Goal: Task Accomplishment & Management: Use online tool/utility

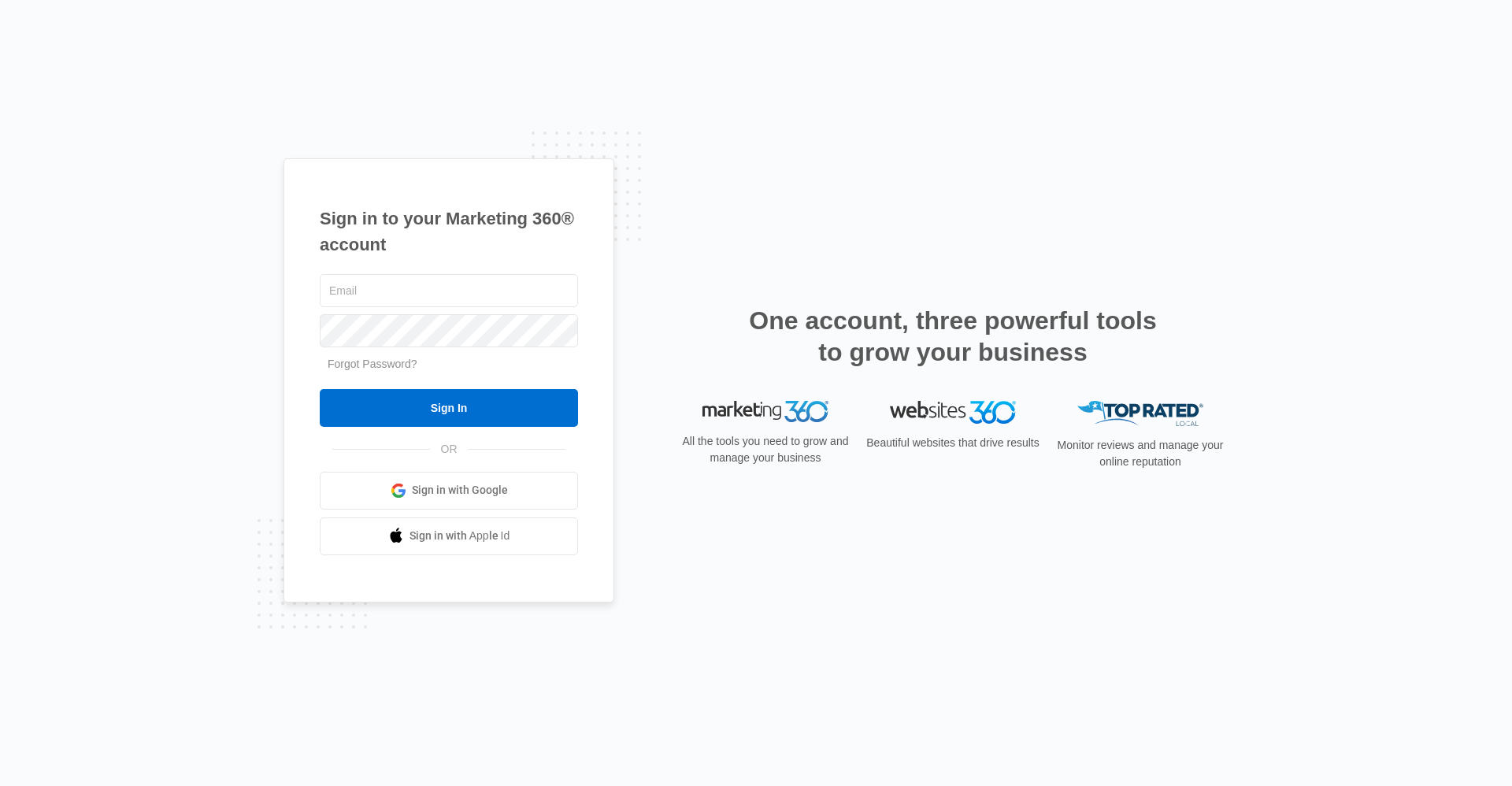
type input "[EMAIL_ADDRESS][DOMAIN_NAME]"
click at [396, 385] on form "trailslease@vintage-corp.com Forgot Password? Sign In" at bounding box center [449, 349] width 258 height 156
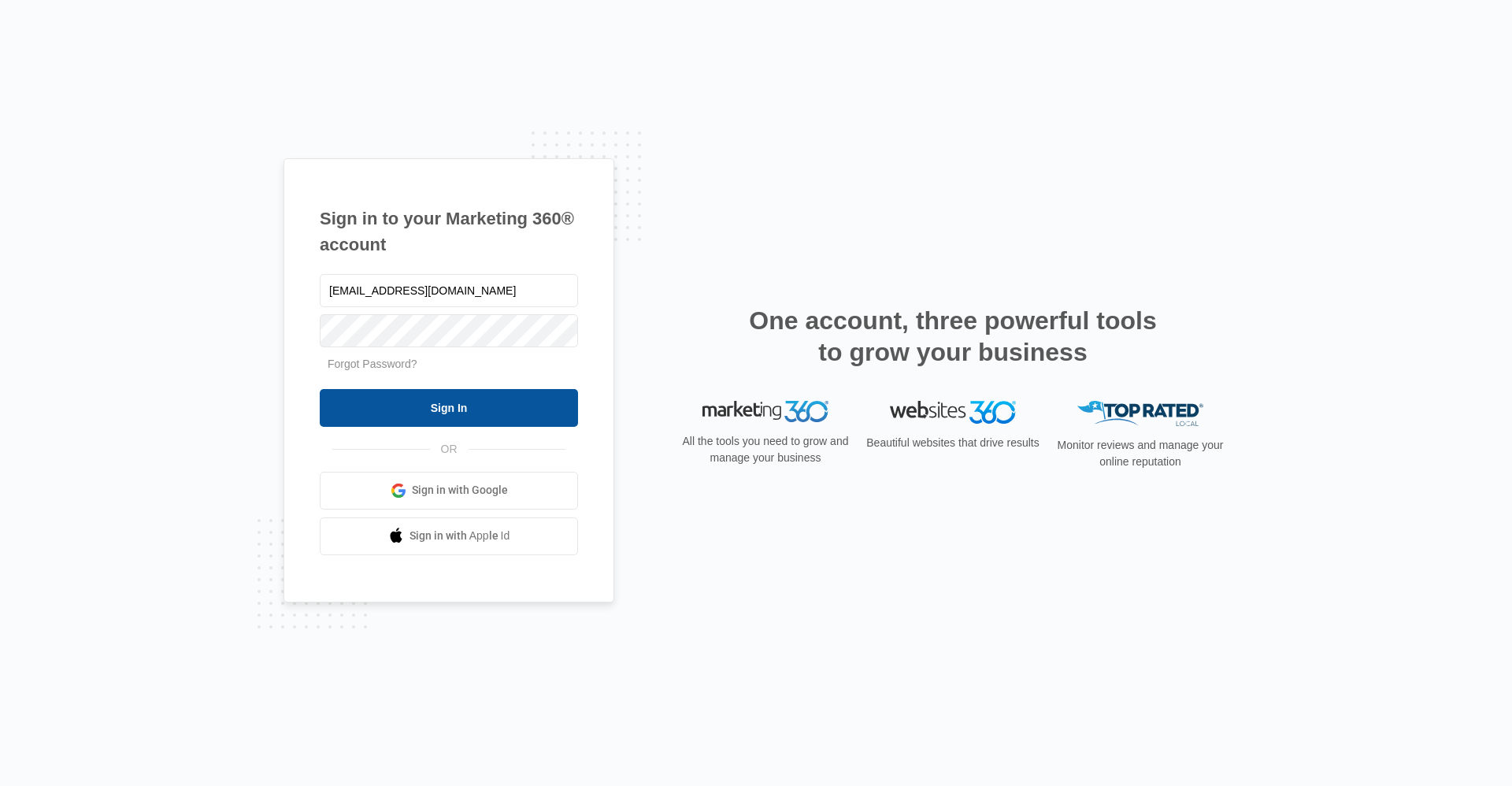
click at [402, 400] on input "Sign In" at bounding box center [449, 407] width 258 height 38
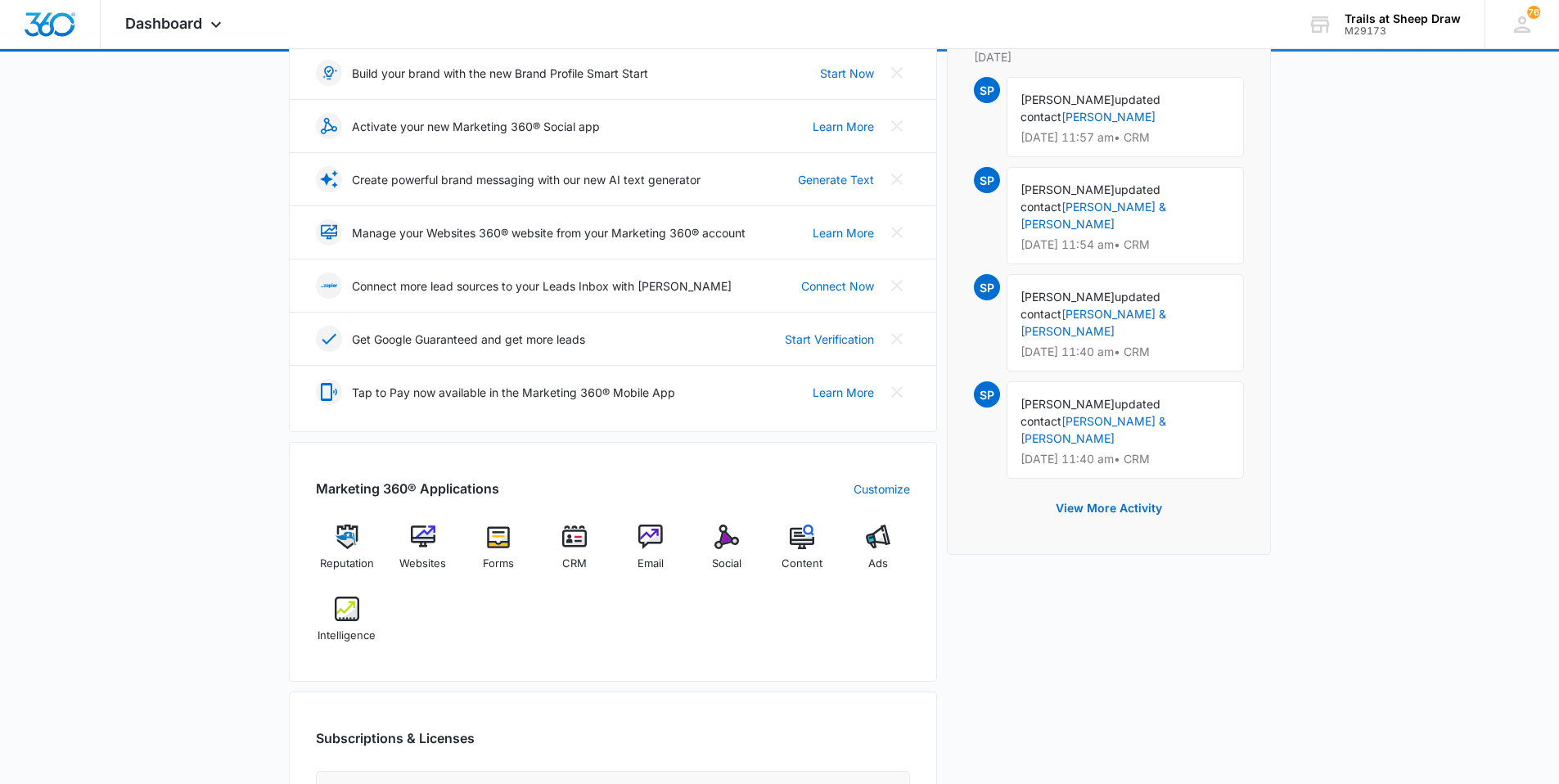
scroll to position [245, 0]
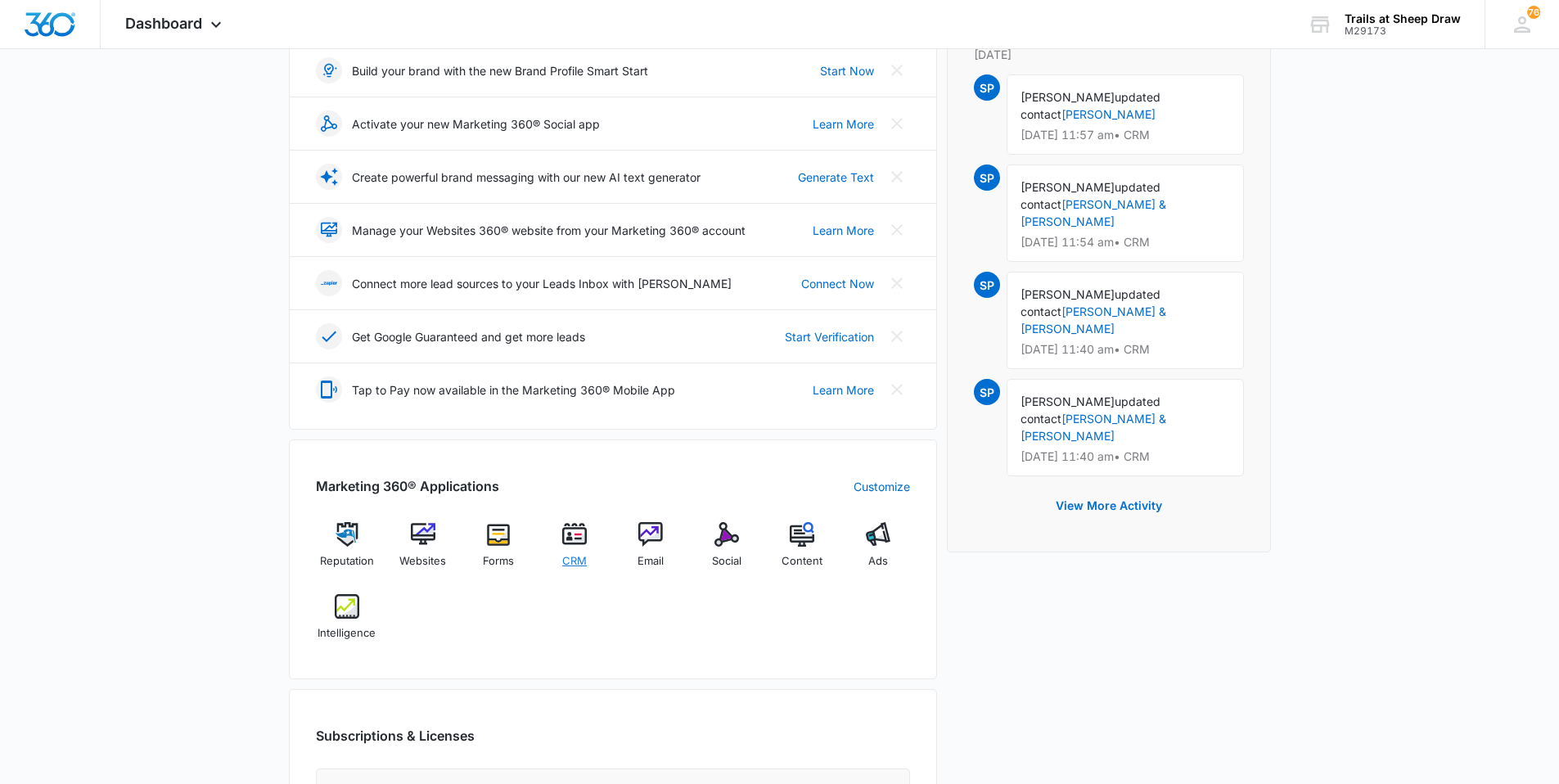
click at [574, 539] on img at bounding box center [574, 534] width 25 height 25
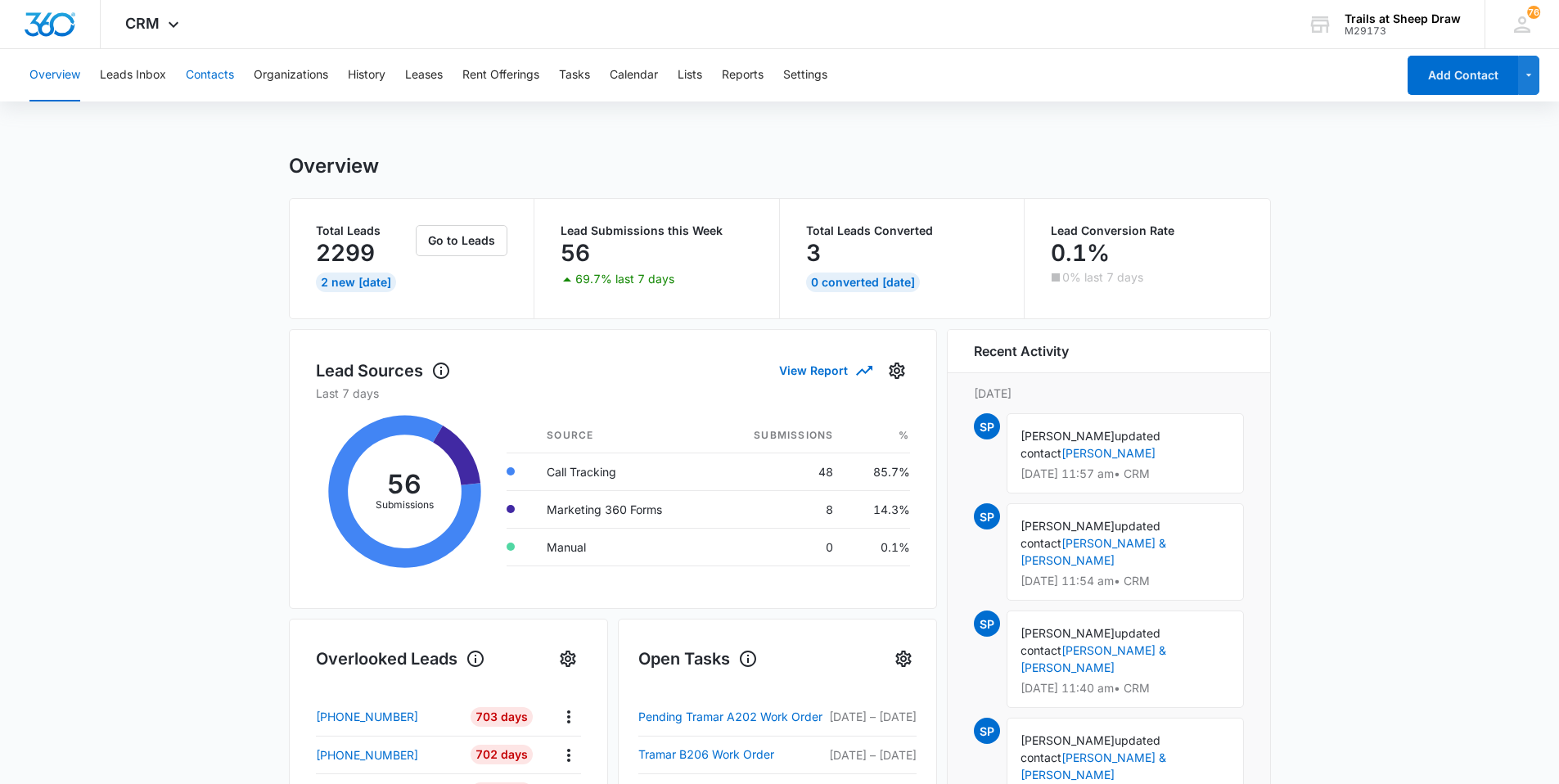
click at [192, 79] on button "Contacts" at bounding box center [210, 75] width 49 height 52
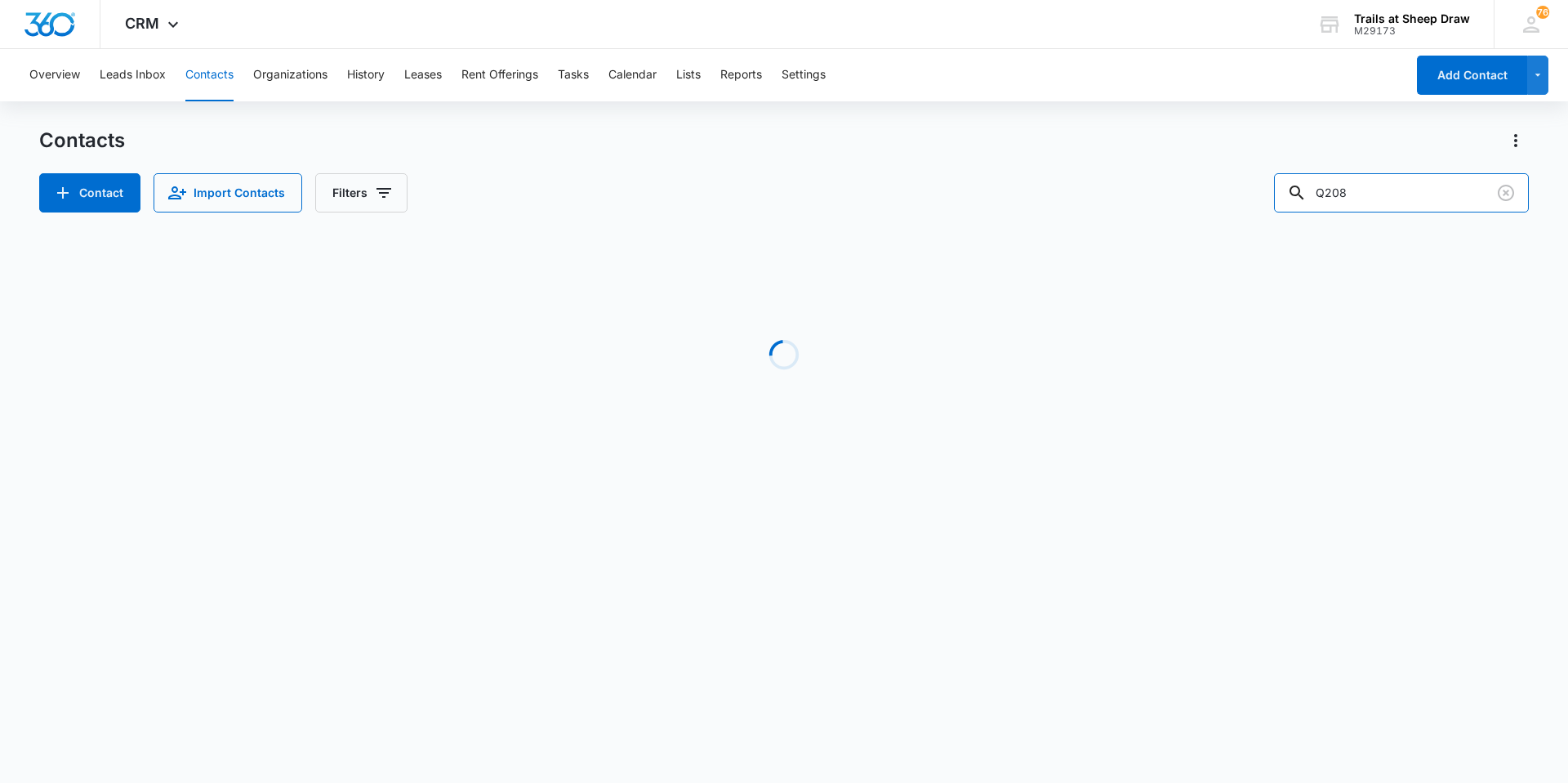
drag, startPoint x: 1381, startPoint y: 199, endPoint x: 1029, endPoint y: 129, distance: 358.9
click at [1049, 140] on div "Contacts Contact Import Contacts Filters Q208" at bounding box center [784, 170] width 1490 height 85
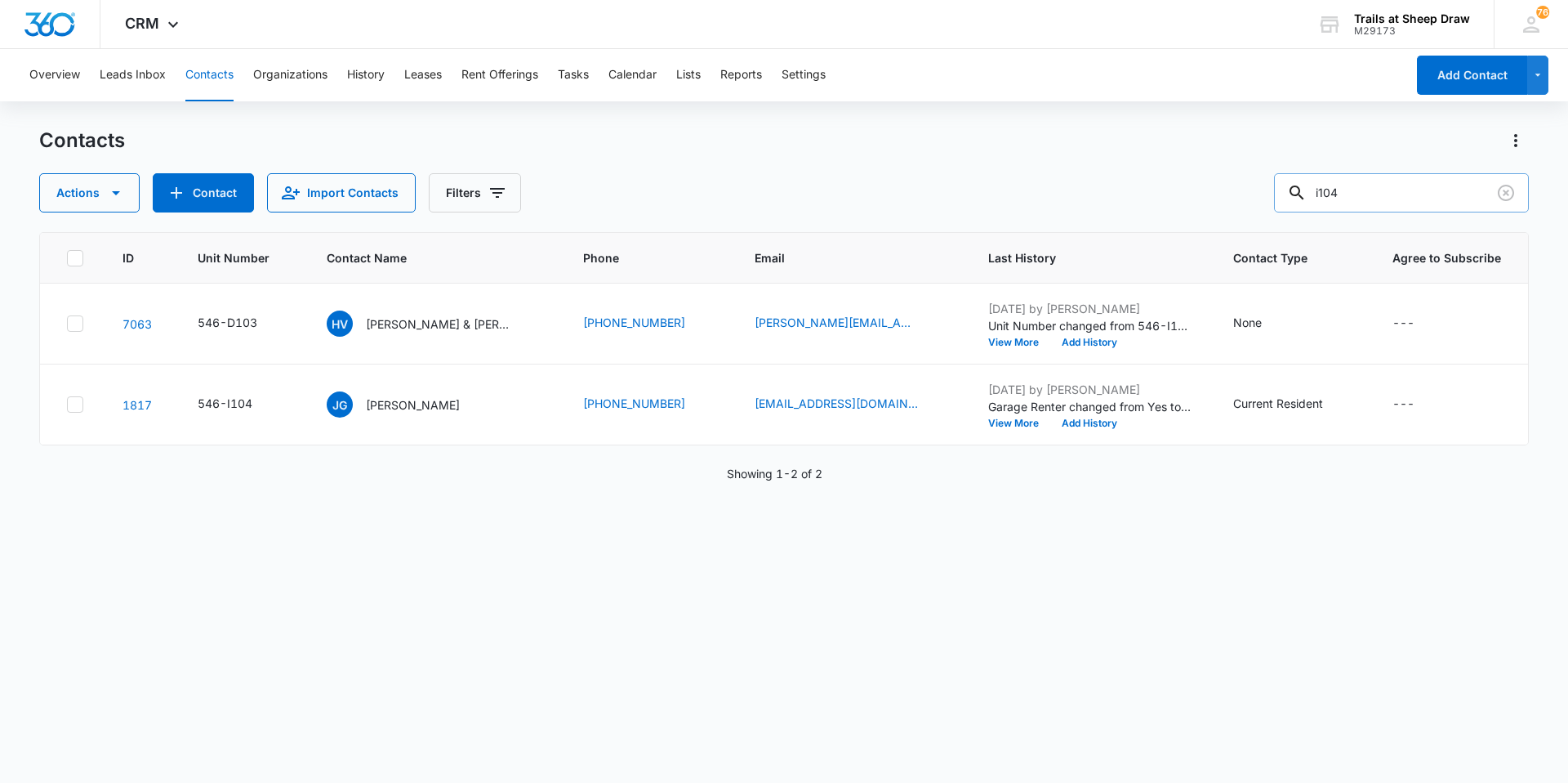
click at [1336, 189] on input "i104" at bounding box center [1401, 193] width 254 height 40
click at [1339, 193] on input "i104" at bounding box center [1401, 193] width 254 height 40
type input "i204"
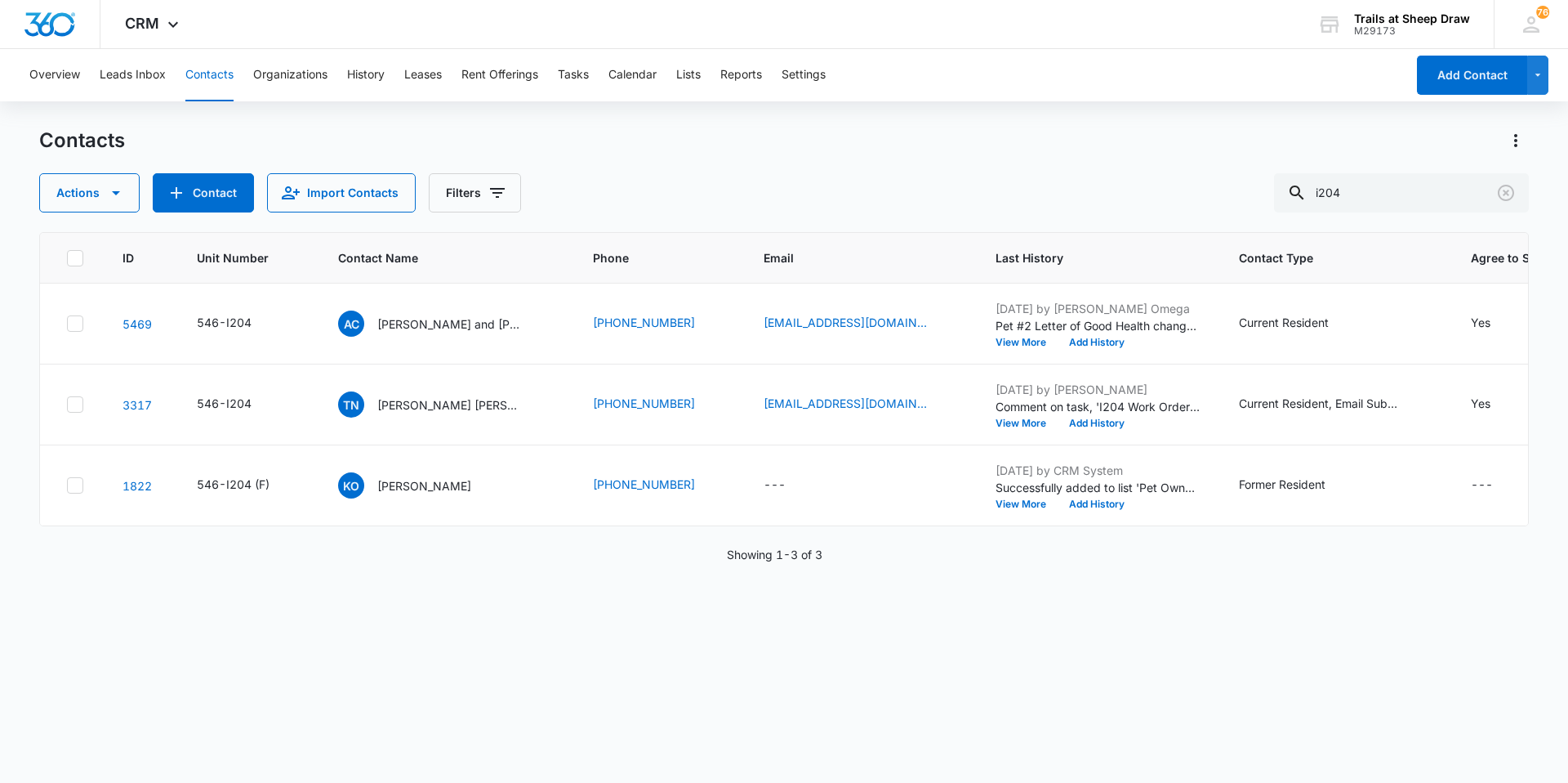
drag, startPoint x: 1174, startPoint y: 299, endPoint x: 589, endPoint y: 620, distance: 667.3
click at [588, 622] on div "ID Unit Number Contact Name Phone Email Last History Contact Type Agree to Subs…" at bounding box center [784, 496] width 1490 height 529
click at [467, 329] on p "[PERSON_NAME] and [PERSON_NAME]" at bounding box center [451, 323] width 147 height 17
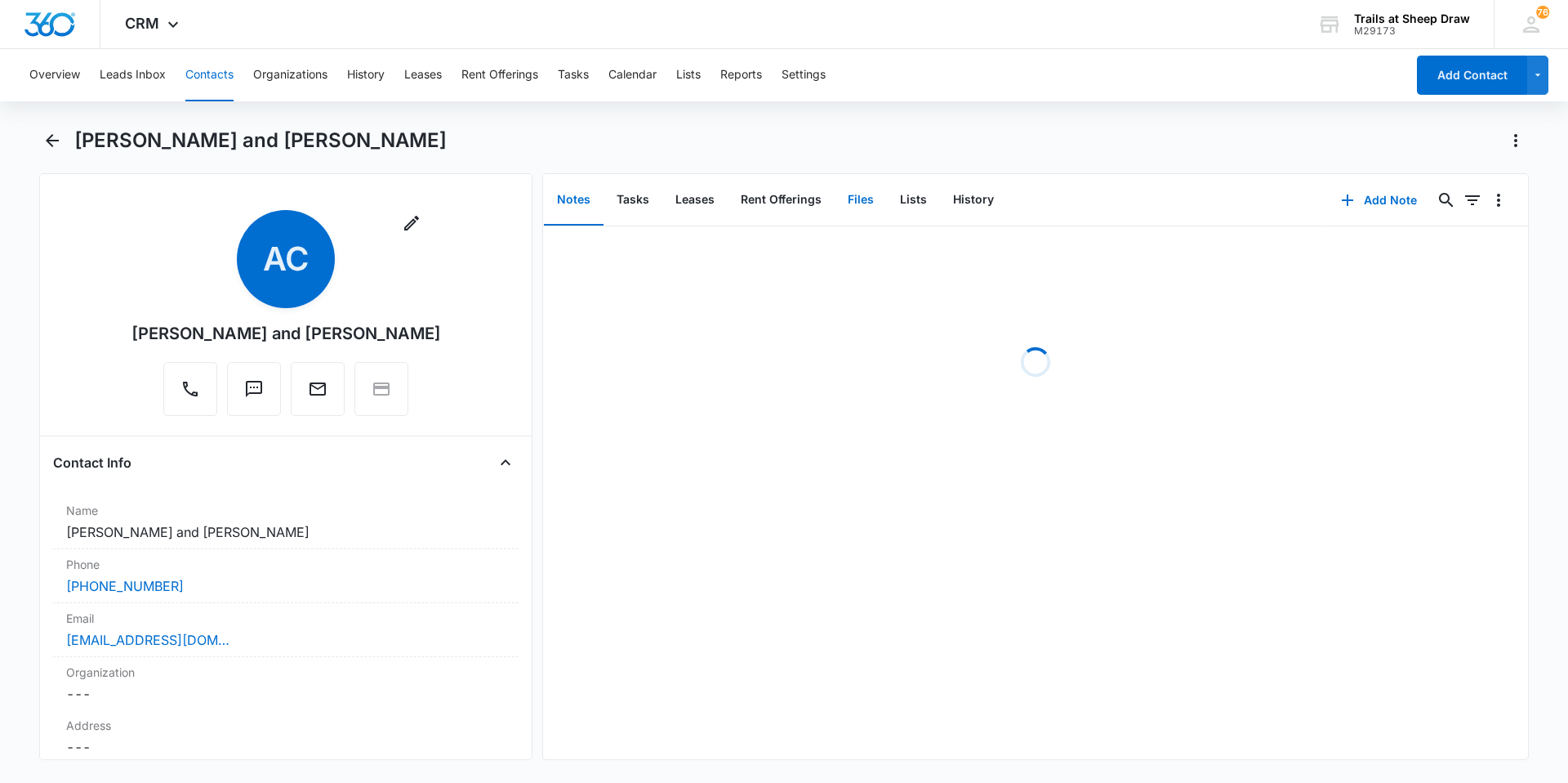
click at [846, 189] on button "Files" at bounding box center [860, 201] width 52 height 51
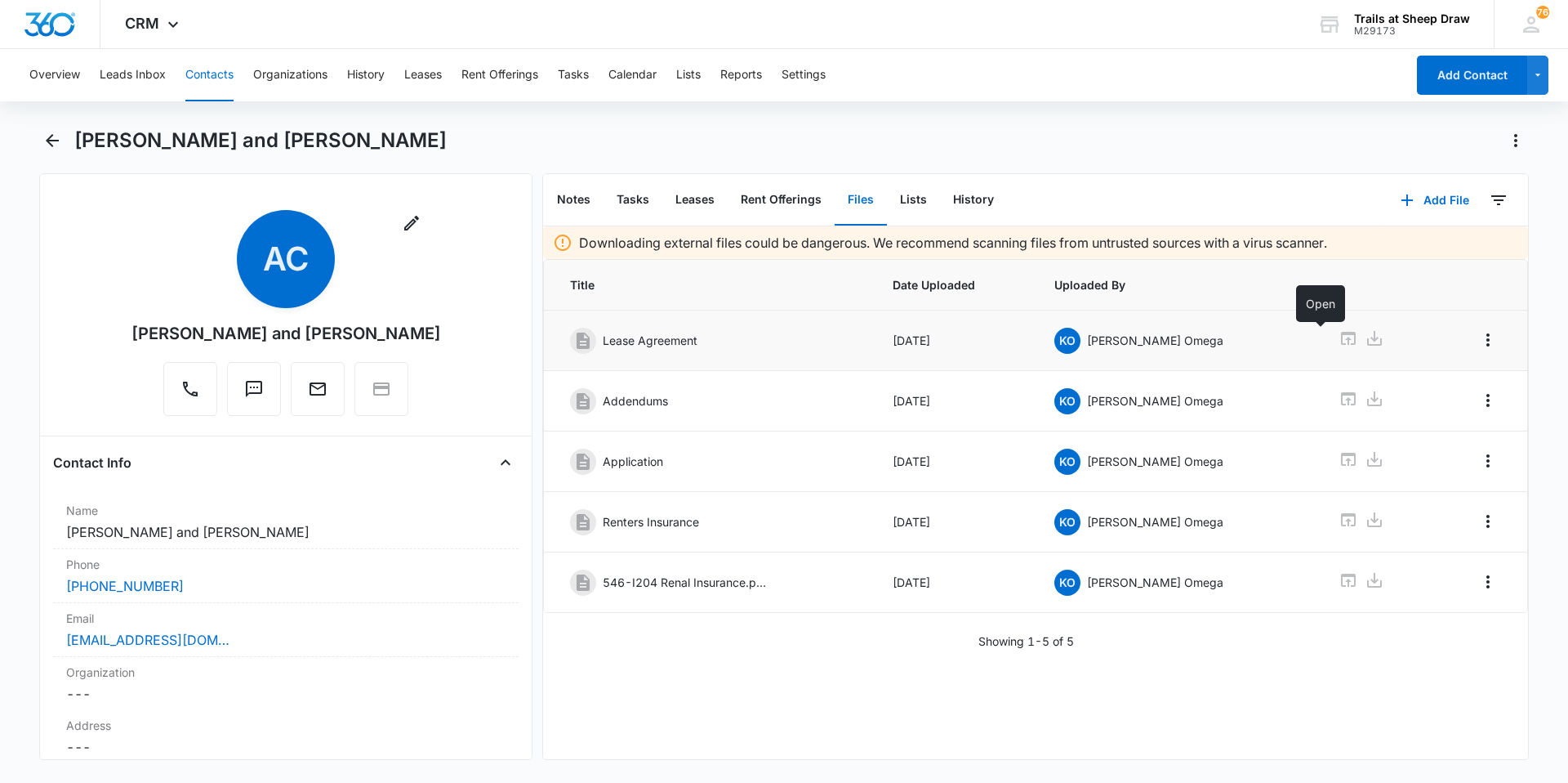
click at [1341, 334] on icon at bounding box center [1348, 338] width 15 height 13
